Goal: Navigation & Orientation: Understand site structure

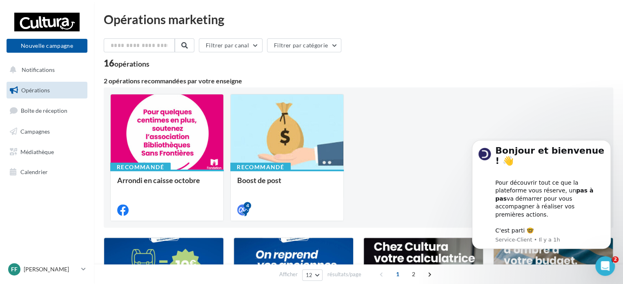
click at [539, 138] on html "Bonjour et bienvenue ! 👋 Pour découvrir tout ce que la plateforme vous réserve,…" at bounding box center [541, 209] width 163 height 142
click at [364, 21] on div "Opérations marketing" at bounding box center [359, 19] width 510 height 12
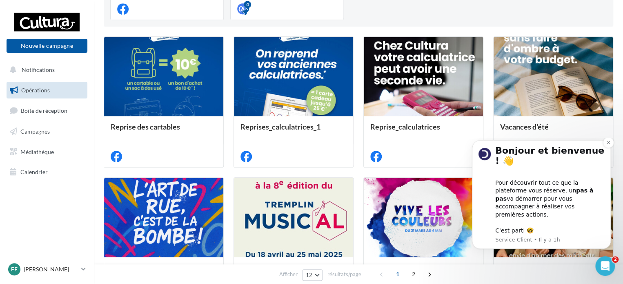
scroll to position [204, 0]
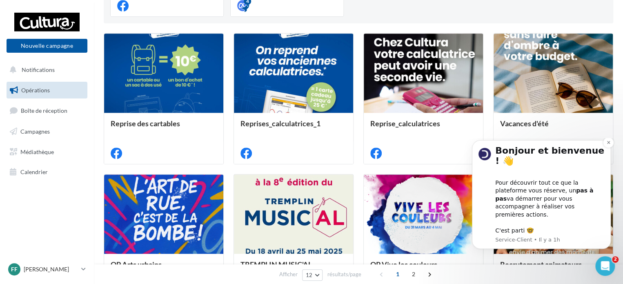
click at [537, 214] on div "Pour découvrir tout ce que la plateforme vous réserve, un pas à pas va démarrer…" at bounding box center [549, 203] width 109 height 64
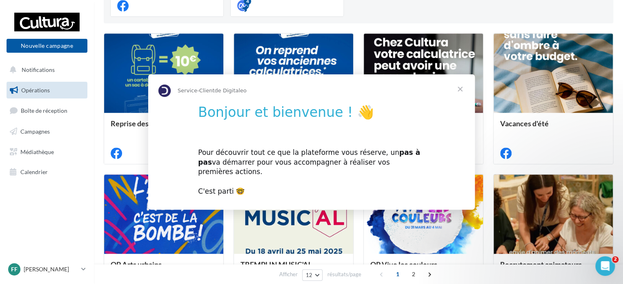
scroll to position [0, 0]
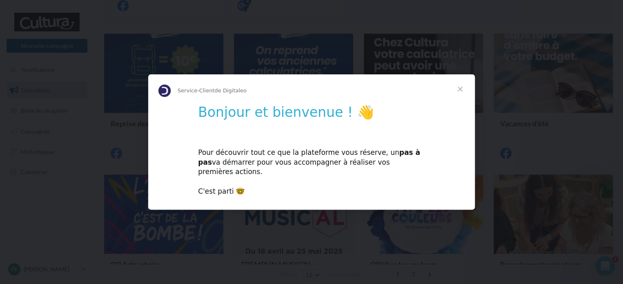
drag, startPoint x: 322, startPoint y: 150, endPoint x: 326, endPoint y: 146, distance: 5.8
click at [322, 150] on div "Pour découvrir tout ce que la plateforme vous réserve, un pas à pas va démarrer…" at bounding box center [311, 167] width 227 height 58
click at [228, 189] on div "Pour découvrir tout ce que la plateforme vous réserve, un pas à pas va démarrer…" at bounding box center [311, 167] width 227 height 58
drag, startPoint x: 432, startPoint y: 202, endPoint x: 443, endPoint y: 193, distance: 14.5
click at [432, 202] on div "Service-Client de Digitaleo Bonjour et bienvenue ! 👋 Pour découvrir tout ce que…" at bounding box center [311, 141] width 327 height 135
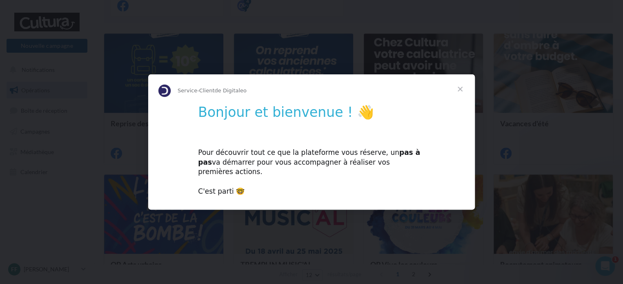
click at [462, 93] on span "Fermer" at bounding box center [460, 88] width 29 height 29
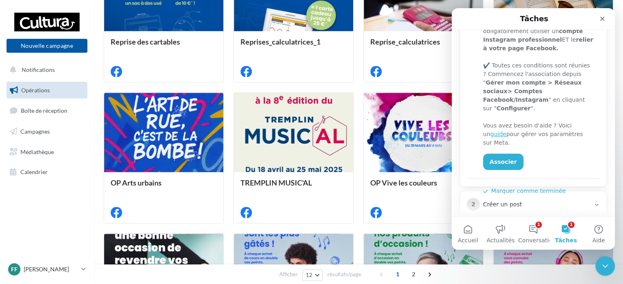
scroll to position [223, 0]
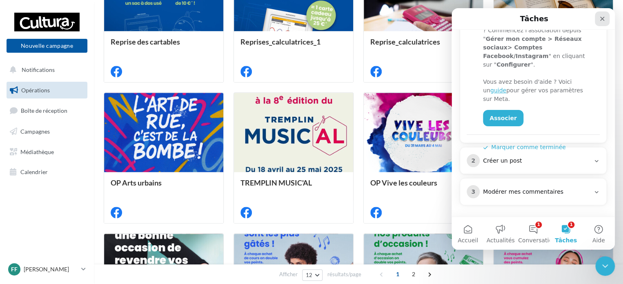
click at [600, 21] on icon "Fermer" at bounding box center [602, 19] width 7 height 7
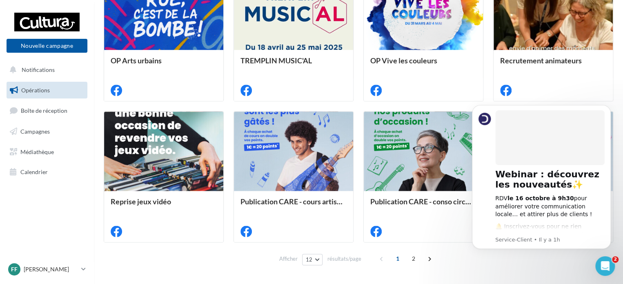
scroll to position [408, 0]
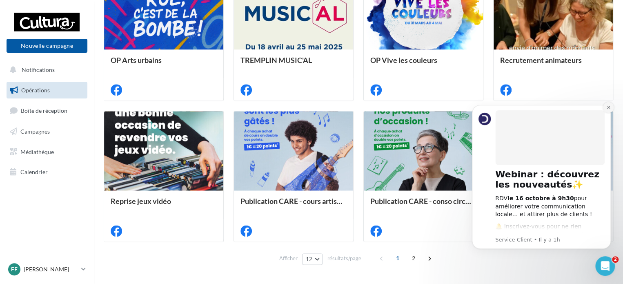
click at [609, 108] on icon "Dismiss notification" at bounding box center [608, 107] width 3 height 3
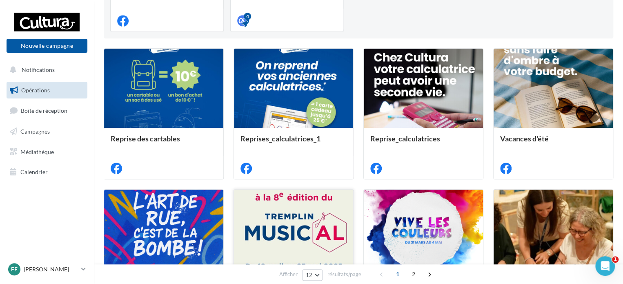
scroll to position [0, 0]
